Goal: Transaction & Acquisition: Purchase product/service

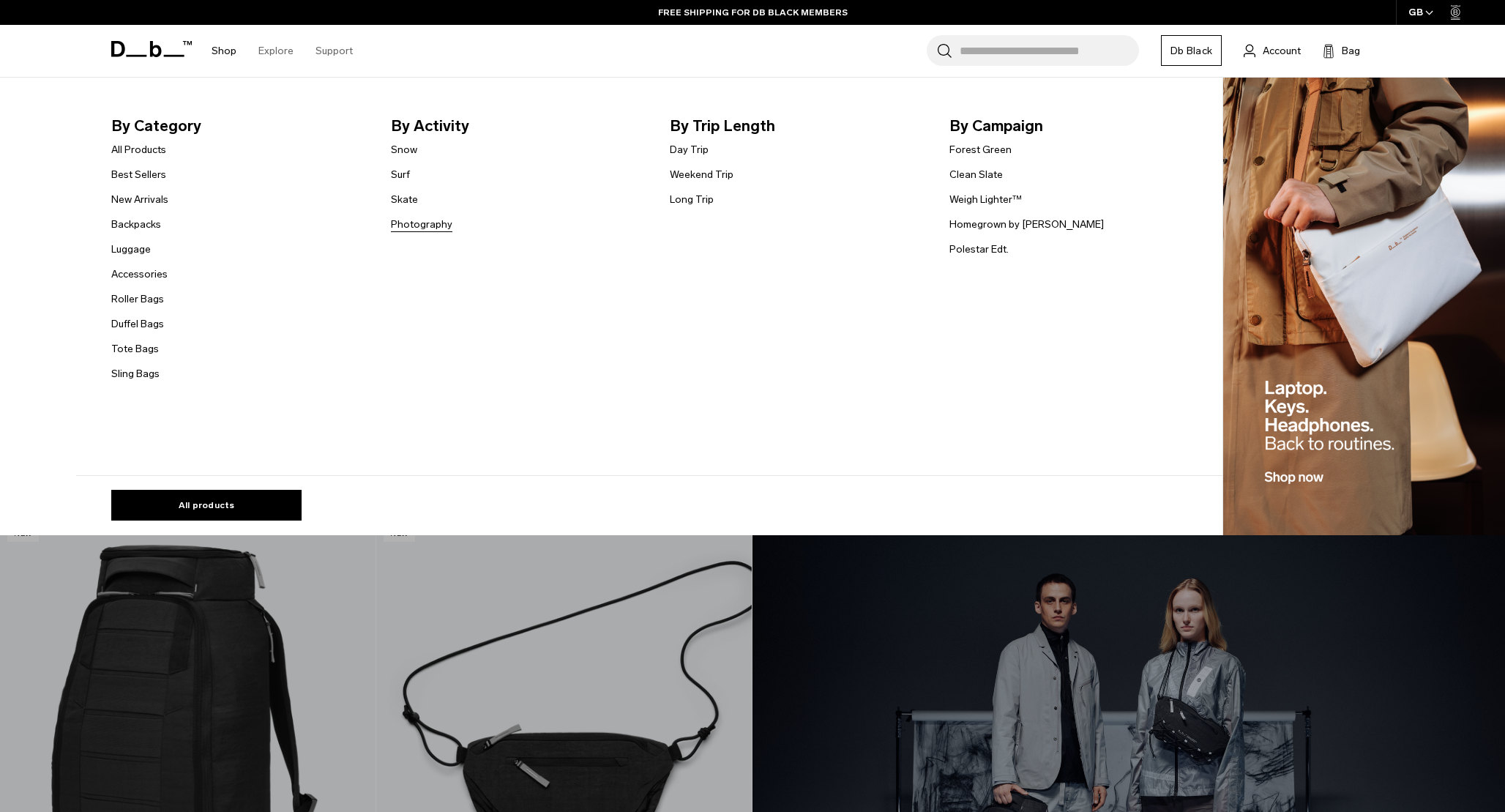
click at [423, 224] on link "Photography" at bounding box center [422, 224] width 62 height 15
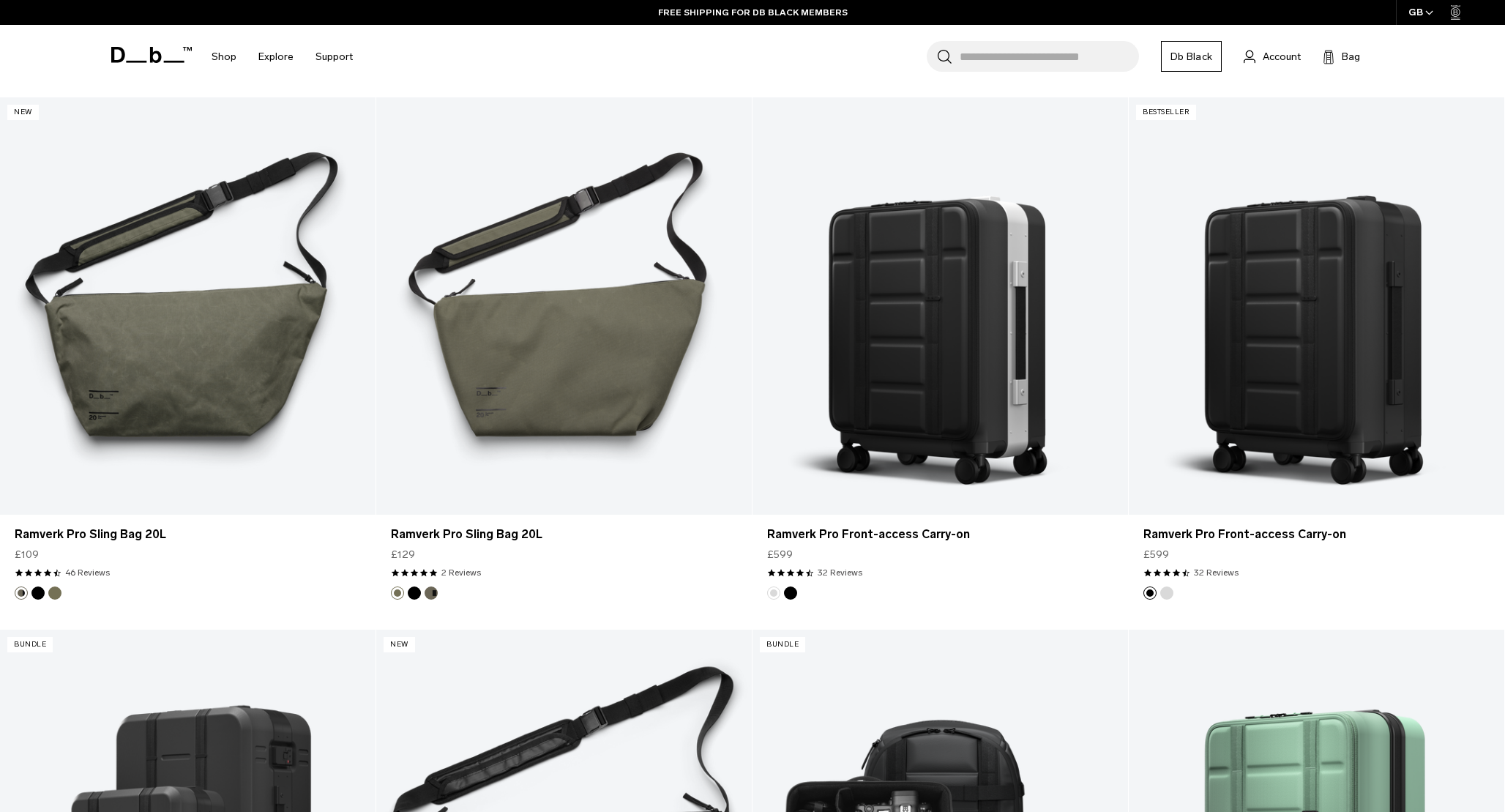
scroll to position [1421, 0]
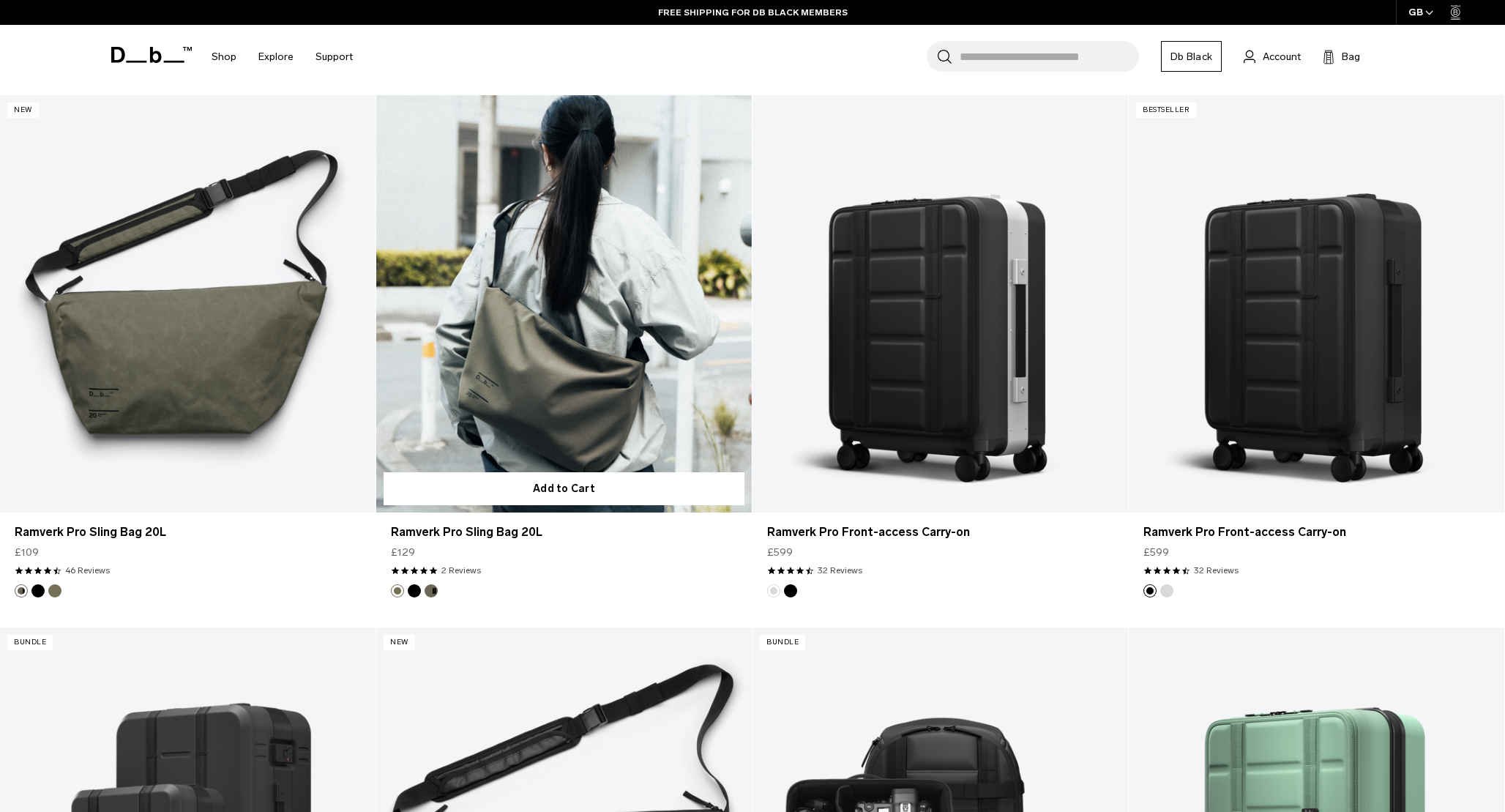
click at [604, 281] on link "Ramverk Pro Sling Bag 20L" at bounding box center [564, 304] width 376 height 417
